Goal: Book appointment/travel/reservation

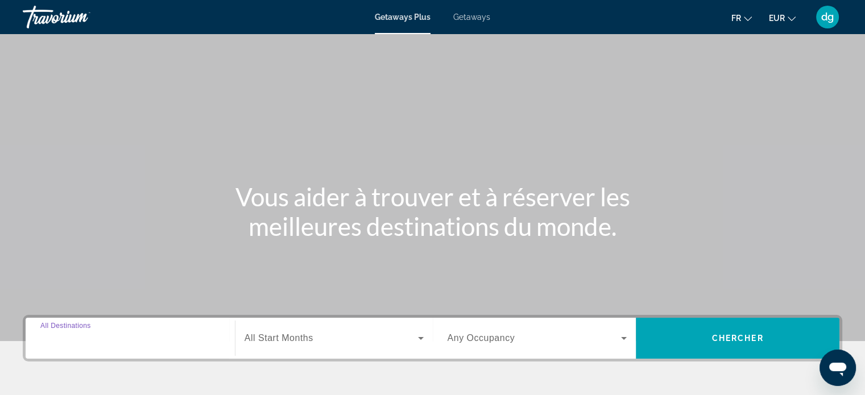
click at [111, 341] on input "Destination All Destinations" at bounding box center [130, 339] width 180 height 14
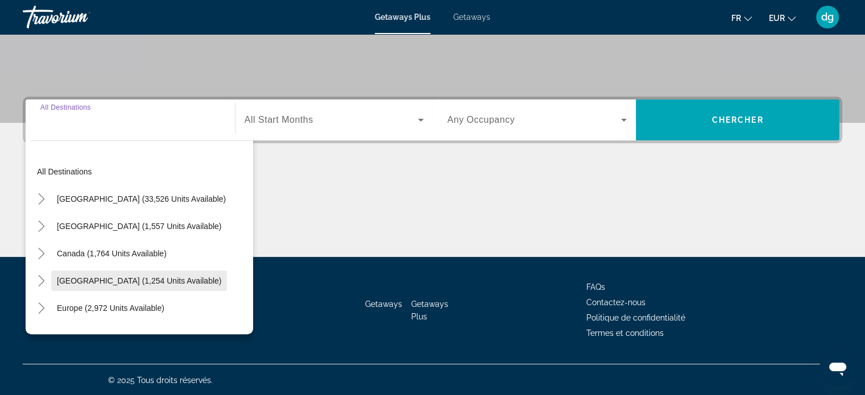
scroll to position [219, 0]
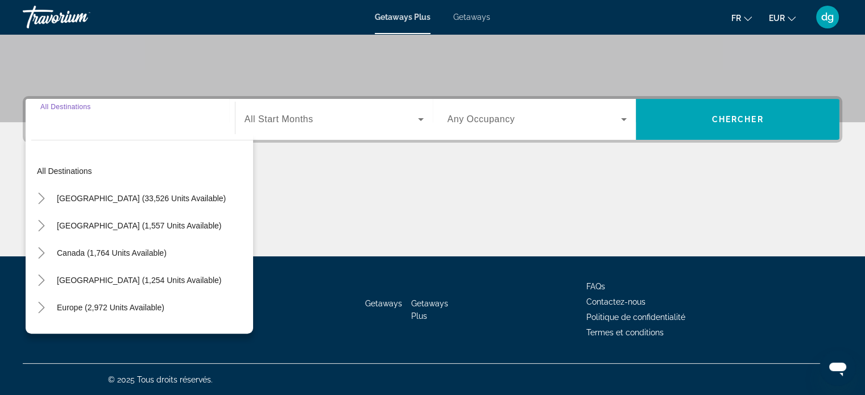
click at [288, 123] on span "All Start Months" at bounding box center [279, 119] width 69 height 10
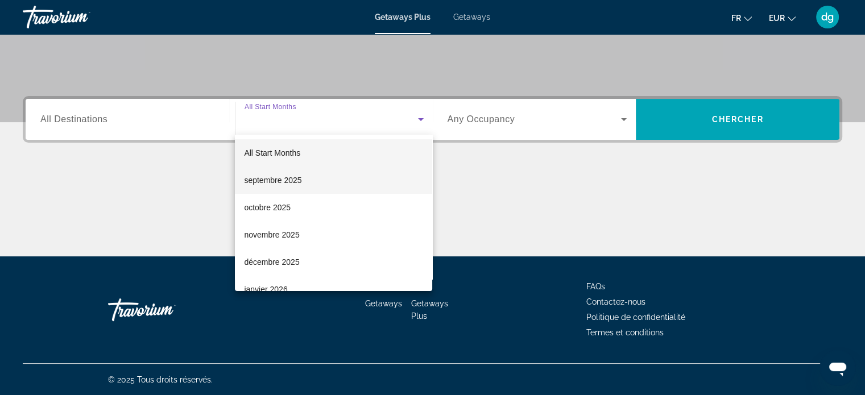
click at [272, 181] on span "septembre 2025" at bounding box center [272, 181] width 57 height 14
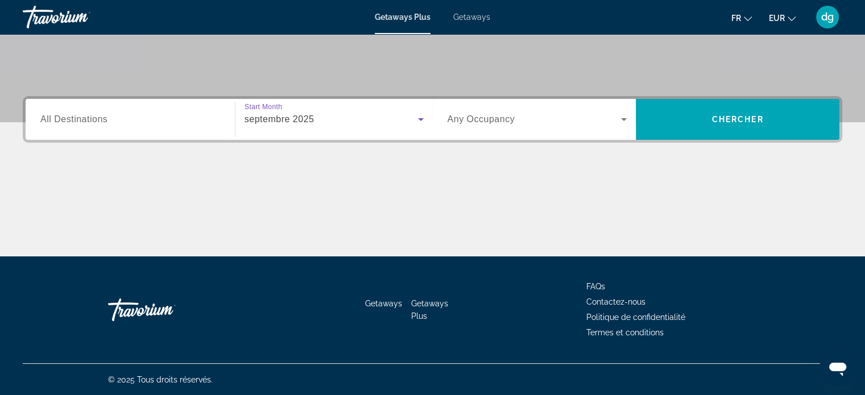
click at [493, 120] on span "Any Occupancy" at bounding box center [482, 119] width 68 height 10
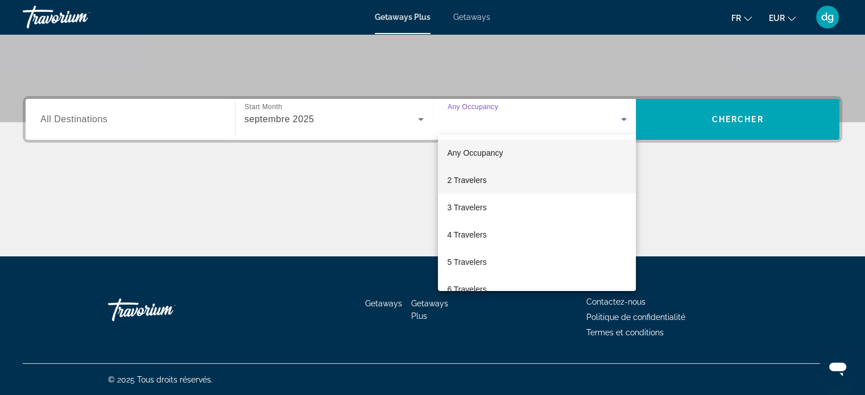
click at [462, 179] on span "2 Travelers" at bounding box center [466, 181] width 39 height 14
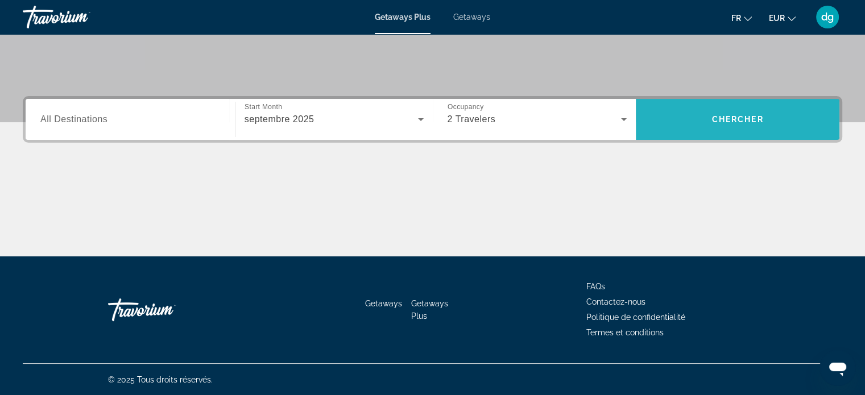
click at [738, 127] on span "Search widget" at bounding box center [738, 119] width 204 height 27
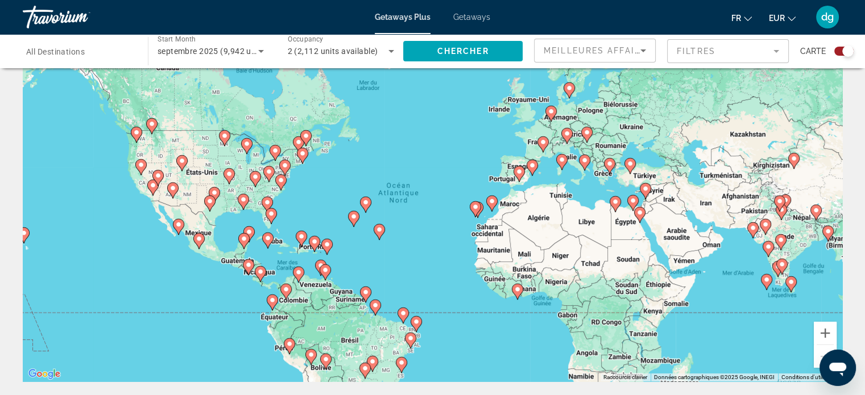
scroll to position [57, 0]
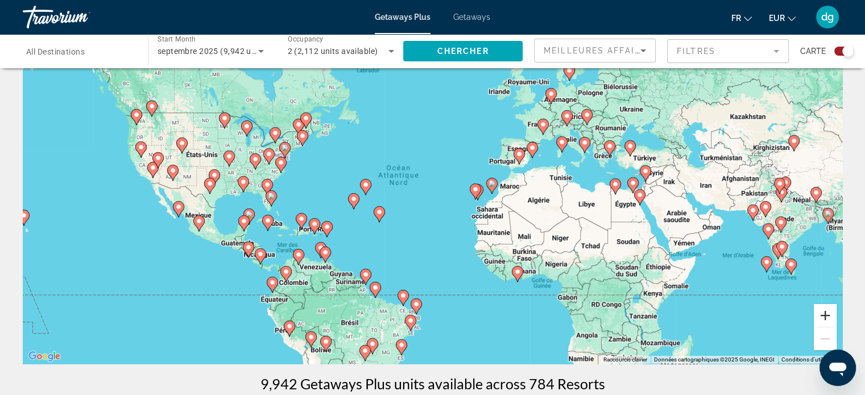
click at [826, 317] on button "Zoom avant" at bounding box center [825, 315] width 23 height 23
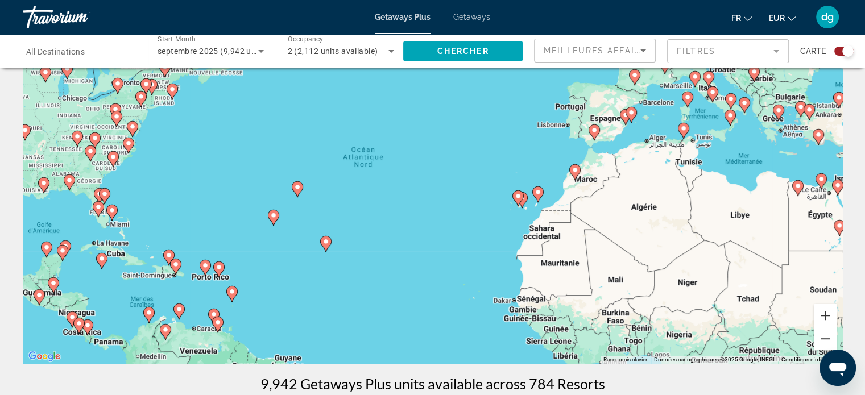
drag, startPoint x: 824, startPoint y: 313, endPoint x: 753, endPoint y: 304, distance: 72.3
click at [824, 313] on button "Zoom avant" at bounding box center [825, 315] width 23 height 23
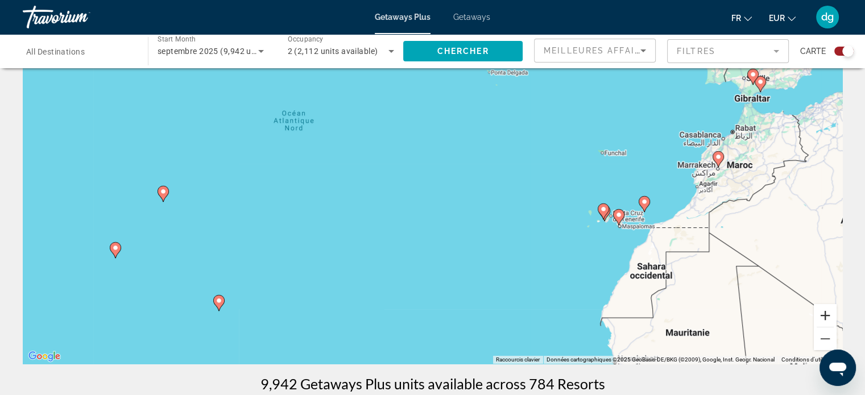
scroll to position [0, 0]
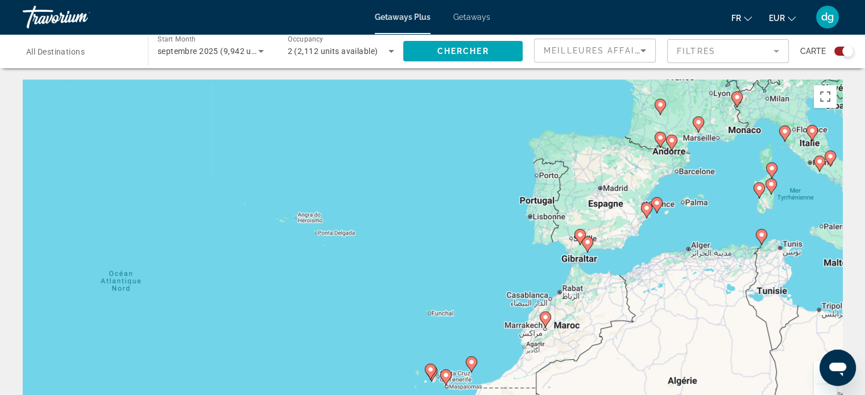
drag, startPoint x: 706, startPoint y: 195, endPoint x: 526, endPoint y: 316, distance: 216.5
click at [526, 314] on div "Pour activer le glissement avec le clavier, appuyez sur Alt+Entrée. Une fois ce…" at bounding box center [433, 250] width 820 height 341
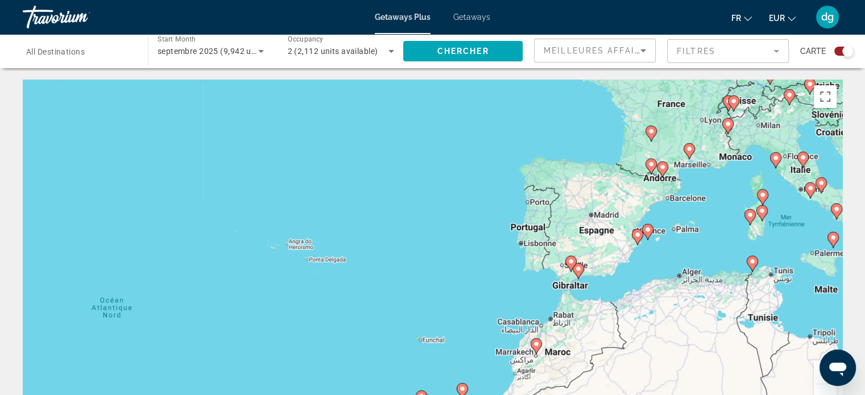
click at [820, 386] on button "Zoom arrière" at bounding box center [825, 396] width 23 height 23
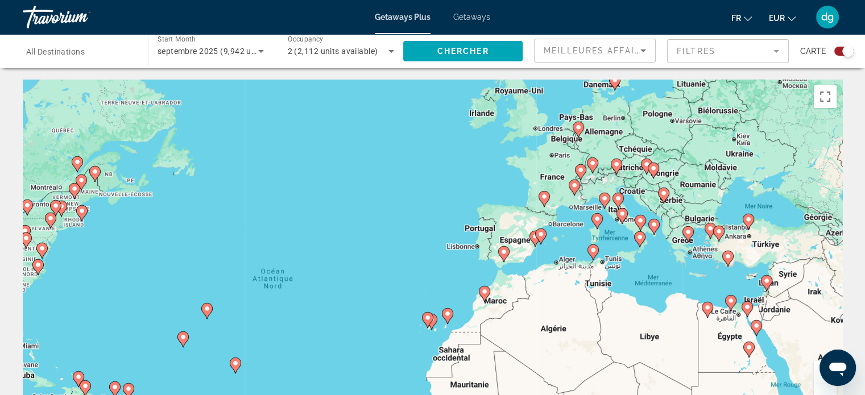
click at [529, 170] on div "Pour activer le glissement avec le clavier, appuyez sur Alt+Entrée. Une fois ce…" at bounding box center [433, 250] width 820 height 341
click at [528, 165] on div "Pour activer le glissement avec le clavier, appuyez sur Alt+Entrée. Une fois ce…" at bounding box center [433, 250] width 820 height 341
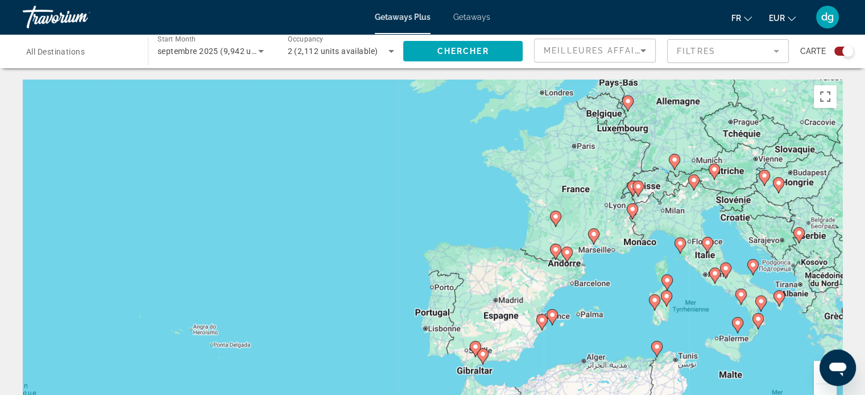
click at [667, 298] on image "Main content" at bounding box center [666, 296] width 7 height 7
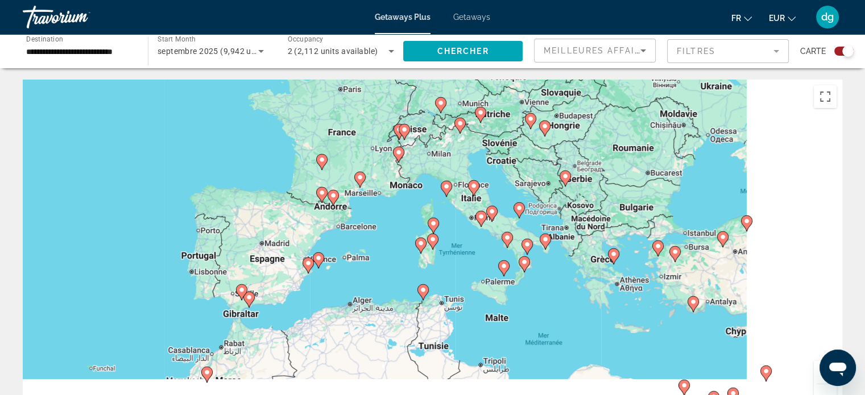
click at [667, 298] on div "Pour activer le glissement avec le clavier, appuyez sur Alt+Entrée. Une fois ce…" at bounding box center [433, 250] width 820 height 341
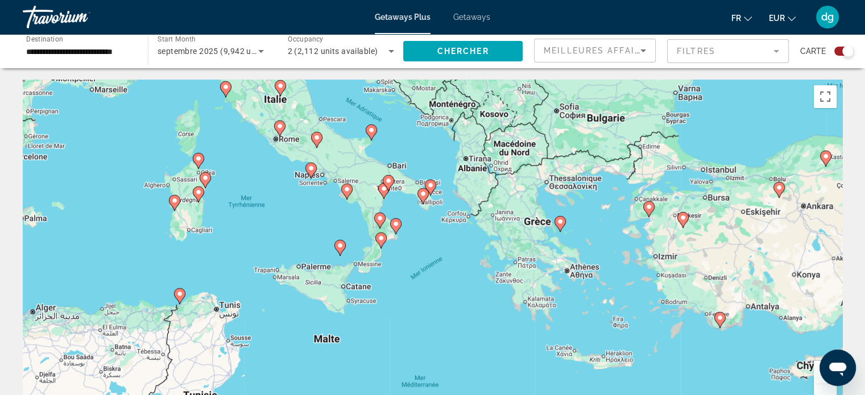
click at [199, 191] on image "Main content" at bounding box center [198, 192] width 7 height 7
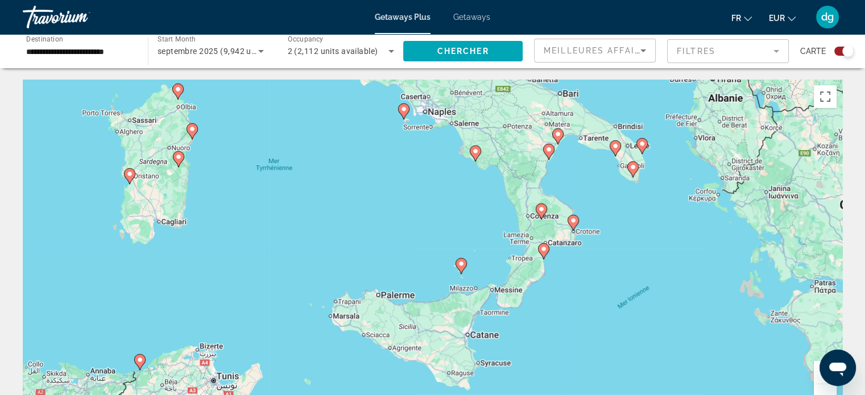
drag, startPoint x: 153, startPoint y: 209, endPoint x: 394, endPoint y: 243, distance: 243.0
click at [399, 242] on div "Pour activer le glissement avec le clavier, appuyez sur Alt+Entrée. Une fois ce…" at bounding box center [433, 250] width 820 height 341
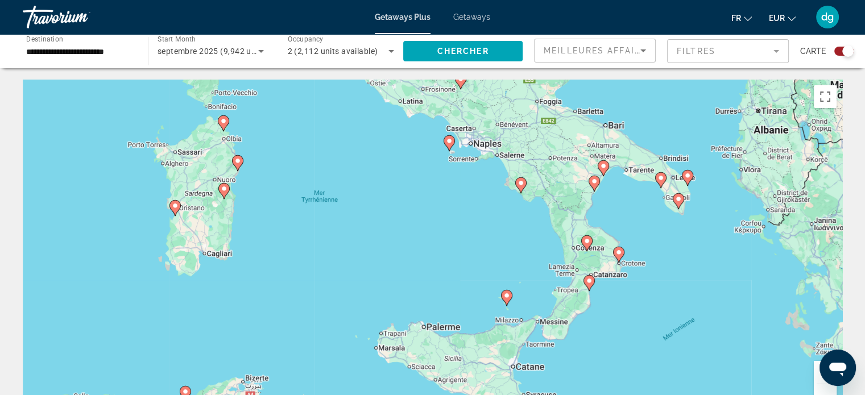
click at [223, 193] on icon "Main content" at bounding box center [223, 191] width 10 height 15
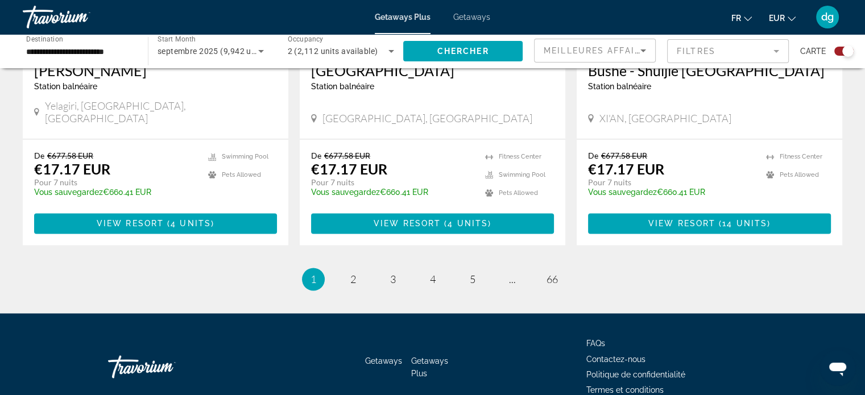
scroll to position [1814, 0]
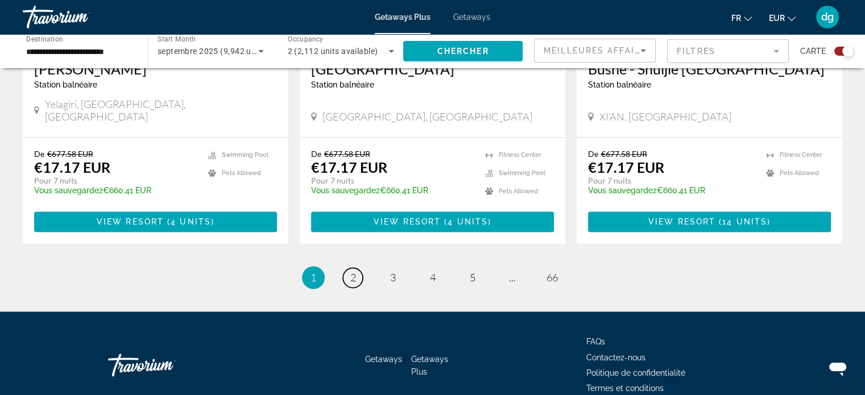
click at [352, 271] on span "2" at bounding box center [353, 277] width 6 height 13
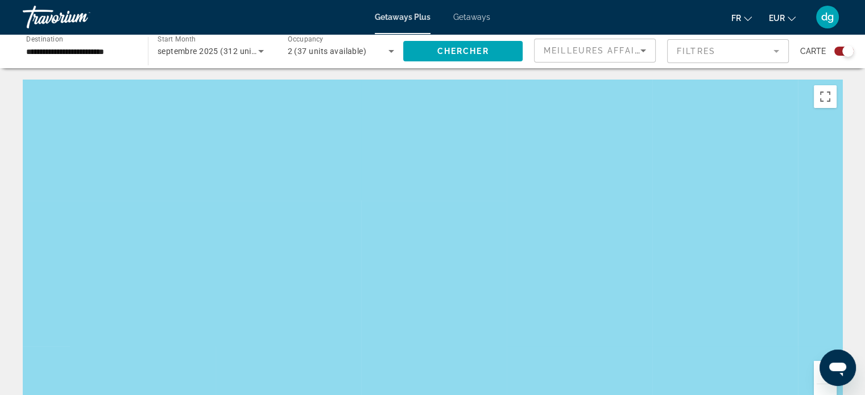
click at [71, 52] on input "**********" at bounding box center [79, 52] width 107 height 14
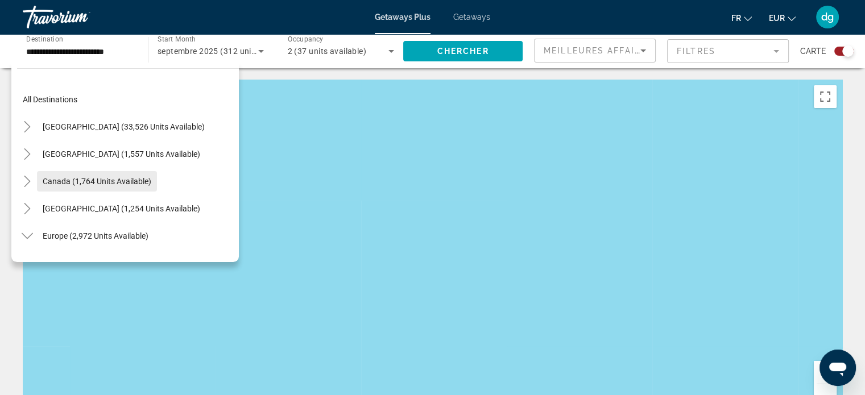
scroll to position [57, 0]
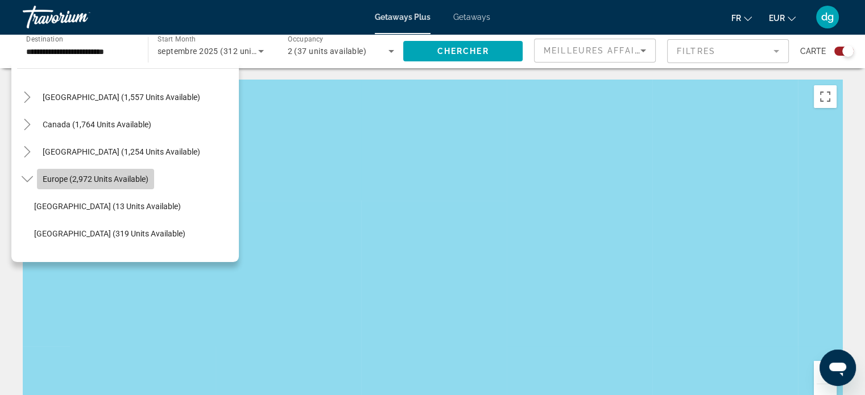
click at [58, 180] on span "Europe (2,972 units available)" at bounding box center [96, 179] width 106 height 9
type input "**********"
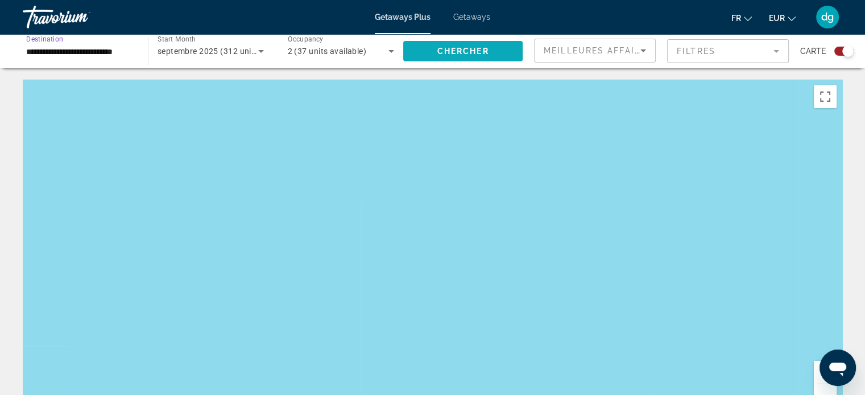
click at [411, 57] on span "Search widget" at bounding box center [462, 51] width 119 height 27
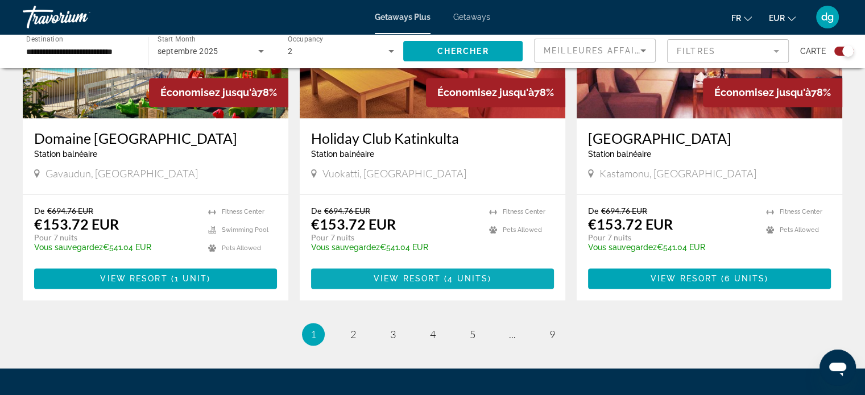
scroll to position [1740, 0]
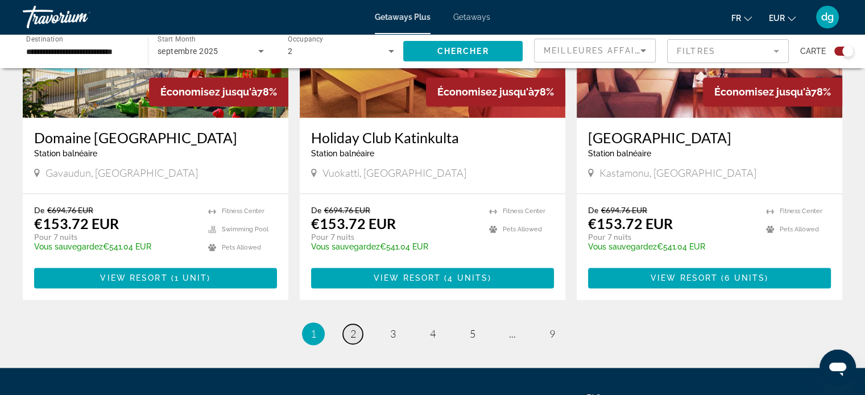
click at [353, 328] on span "2" at bounding box center [353, 334] width 6 height 13
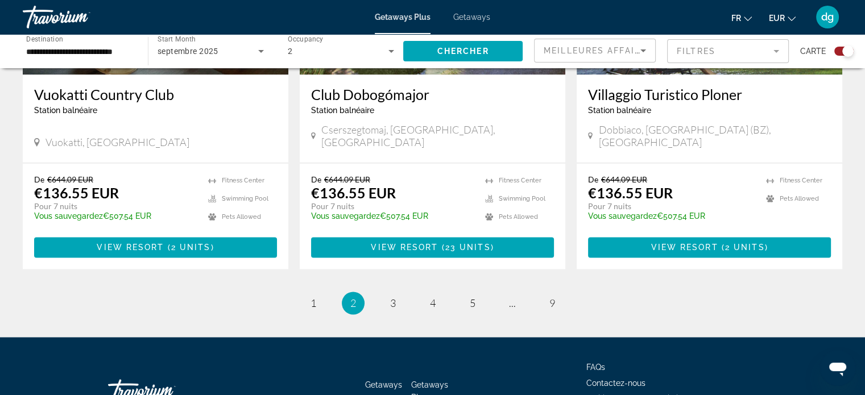
scroll to position [1797, 0]
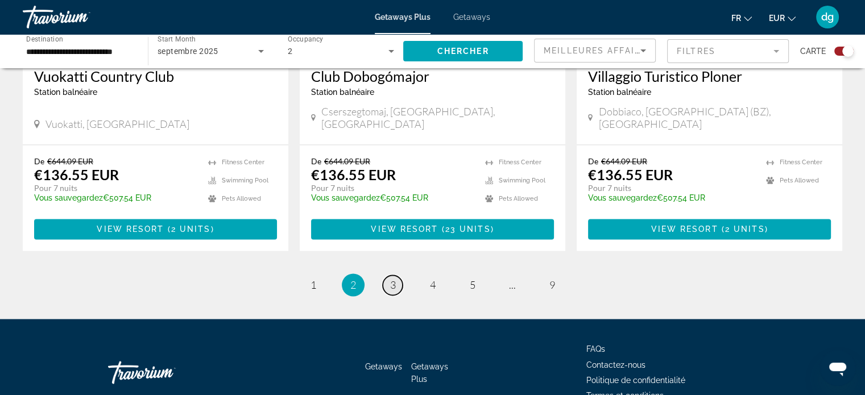
click at [394, 279] on span "3" at bounding box center [393, 285] width 6 height 13
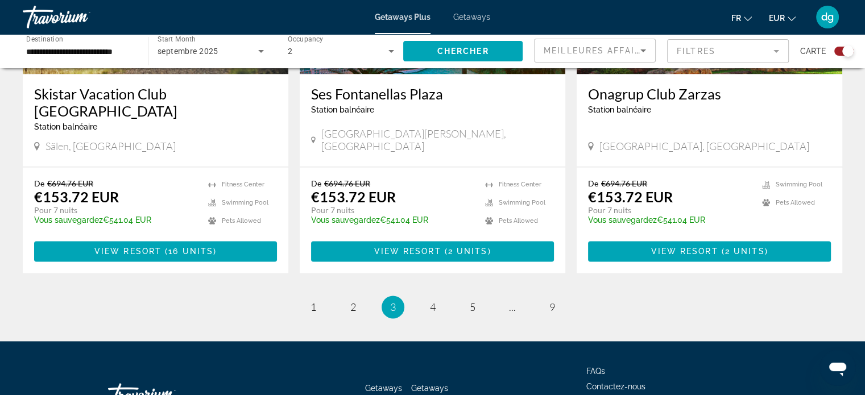
scroll to position [1797, 0]
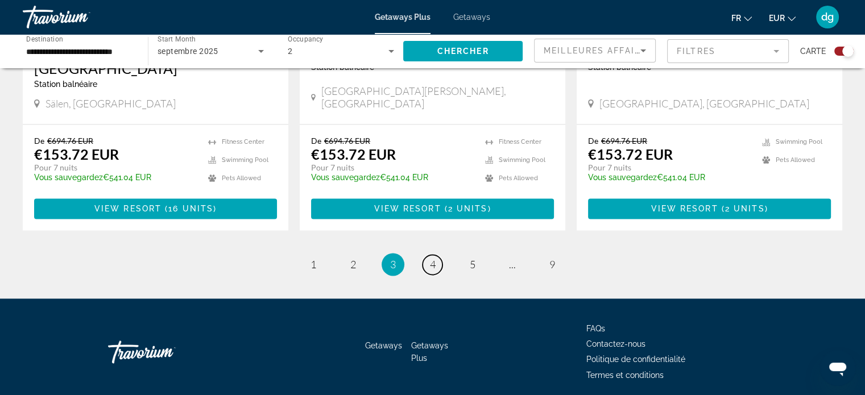
click at [435, 258] on span "4" at bounding box center [433, 264] width 6 height 13
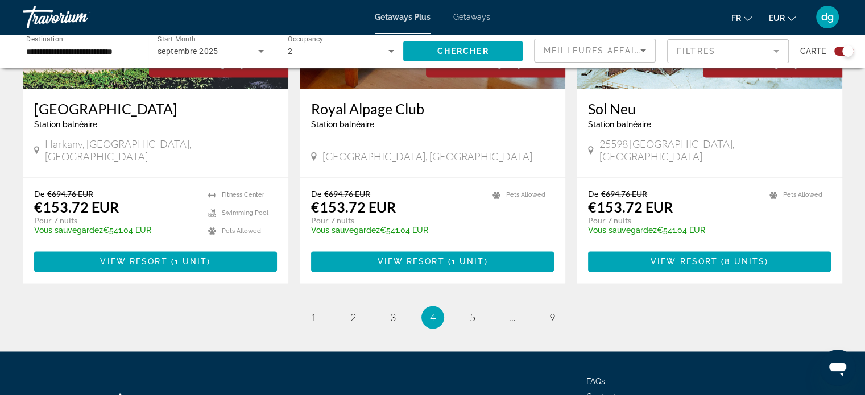
scroll to position [1797, 0]
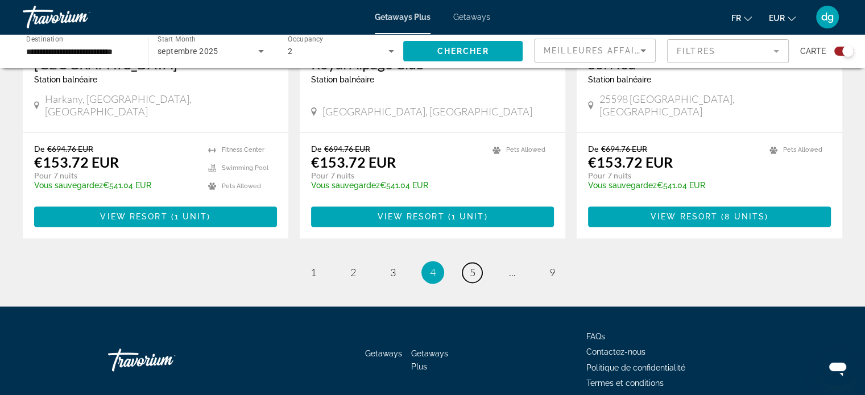
click at [470, 266] on span "5" at bounding box center [473, 272] width 6 height 13
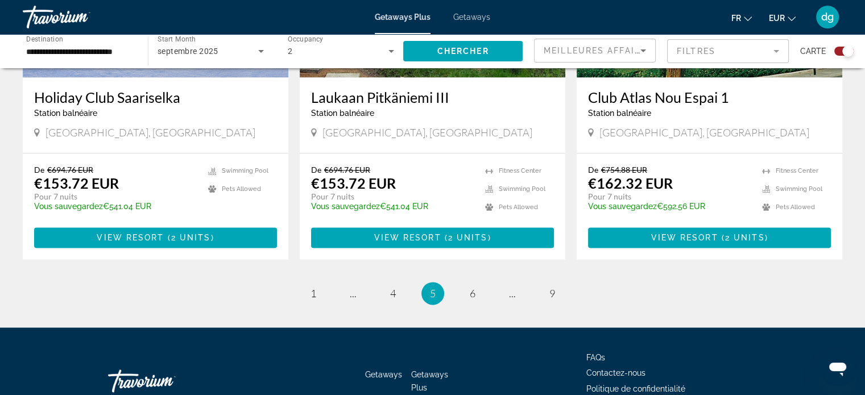
scroll to position [1797, 0]
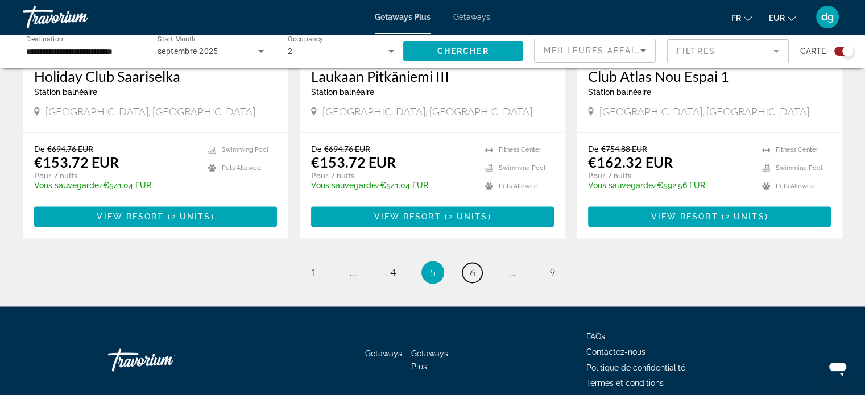
click at [476, 263] on link "page 6" at bounding box center [472, 273] width 20 height 20
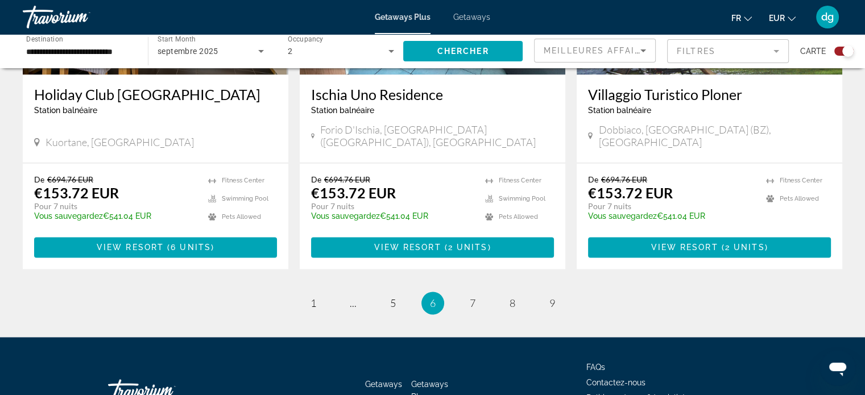
scroll to position [1797, 0]
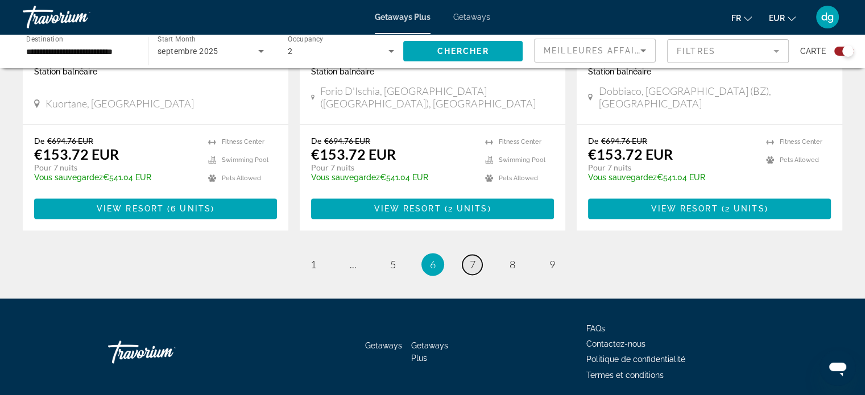
click at [474, 258] on span "7" at bounding box center [473, 264] width 6 height 13
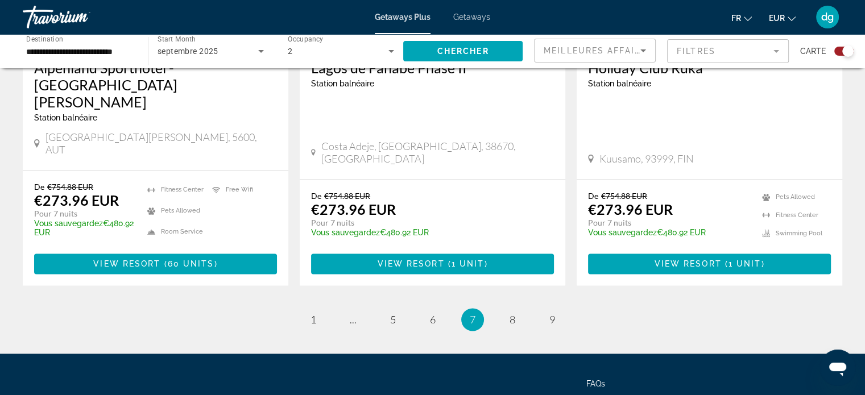
scroll to position [1823, 0]
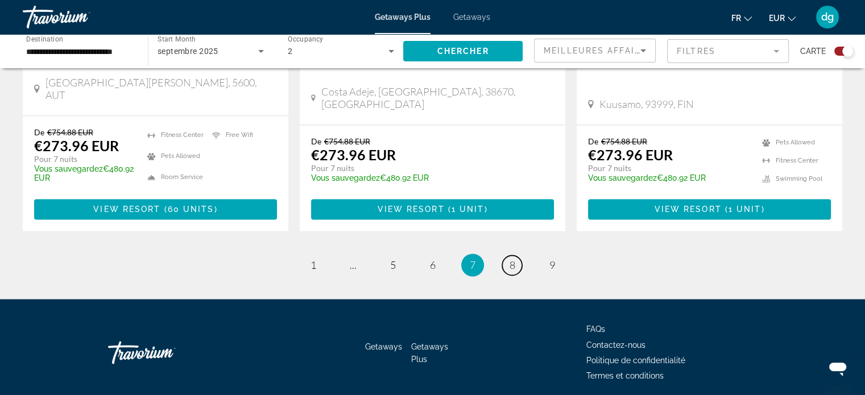
click at [513, 259] on span "8" at bounding box center [513, 265] width 6 height 13
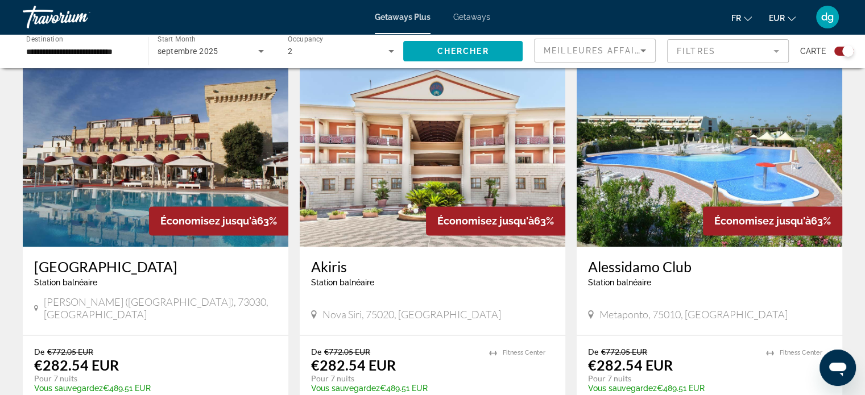
scroll to position [1707, 0]
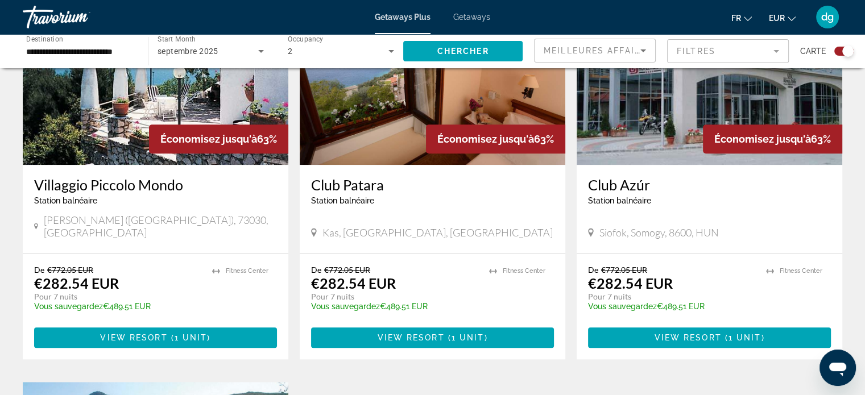
scroll to position [683, 0]
